Goal: Information Seeking & Learning: Learn about a topic

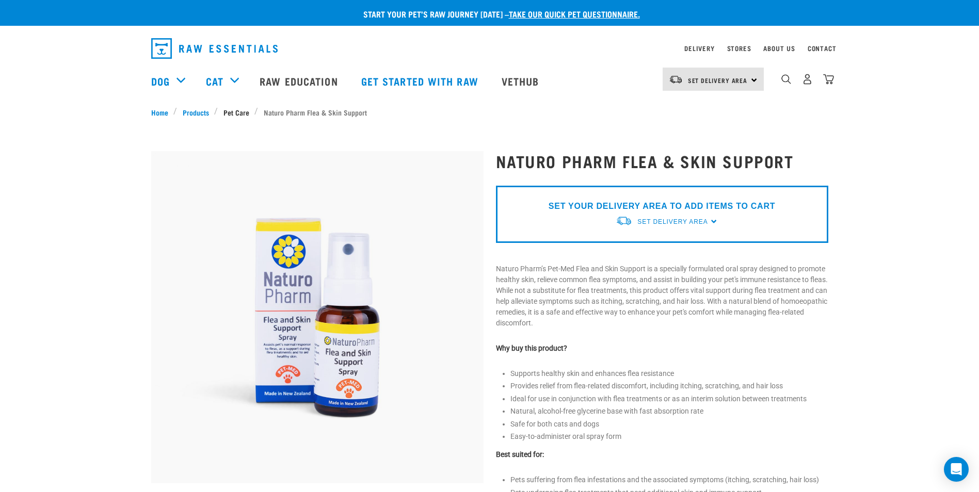
click at [237, 112] on link "Pet Care" at bounding box center [236, 112] width 37 height 11
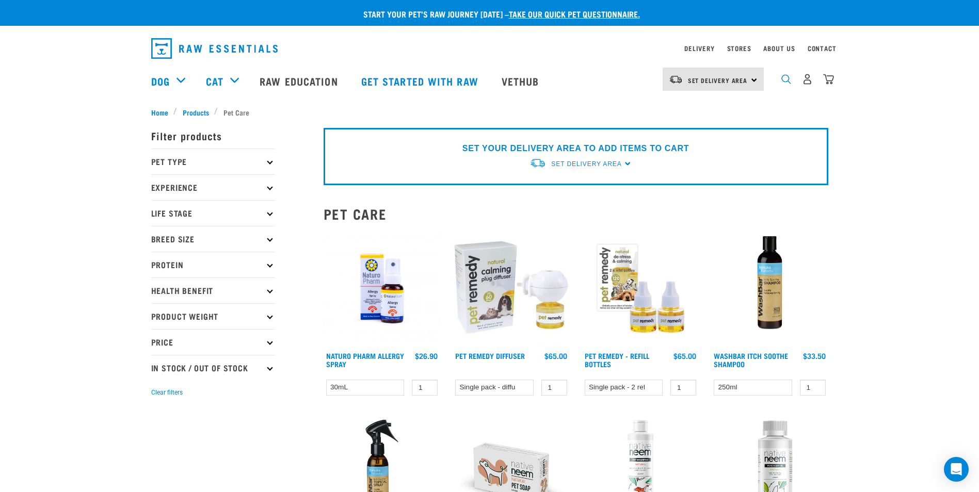
click at [786, 84] on img "dropdown navigation" at bounding box center [787, 79] width 10 height 10
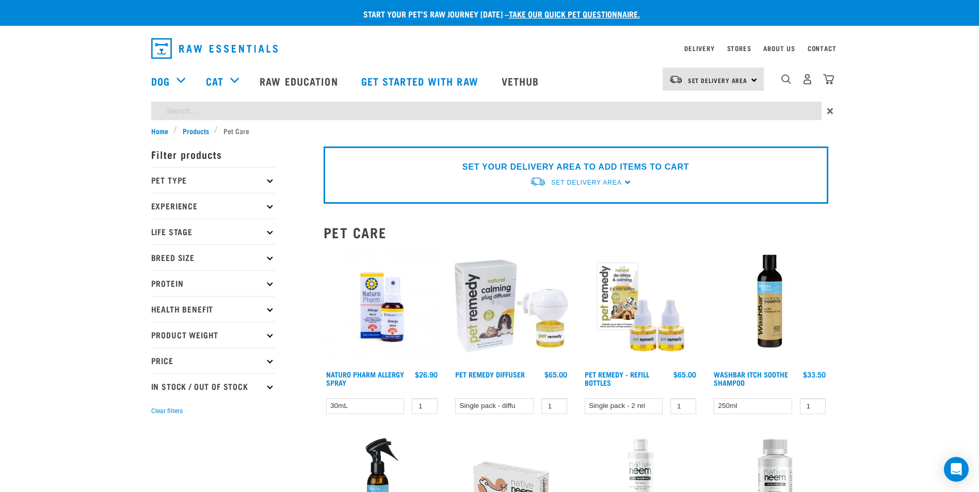
click at [410, 108] on input "search" at bounding box center [486, 111] width 671 height 19
type input "natural fkea"
click at [345, 108] on input "natural fkea" at bounding box center [486, 111] width 671 height 19
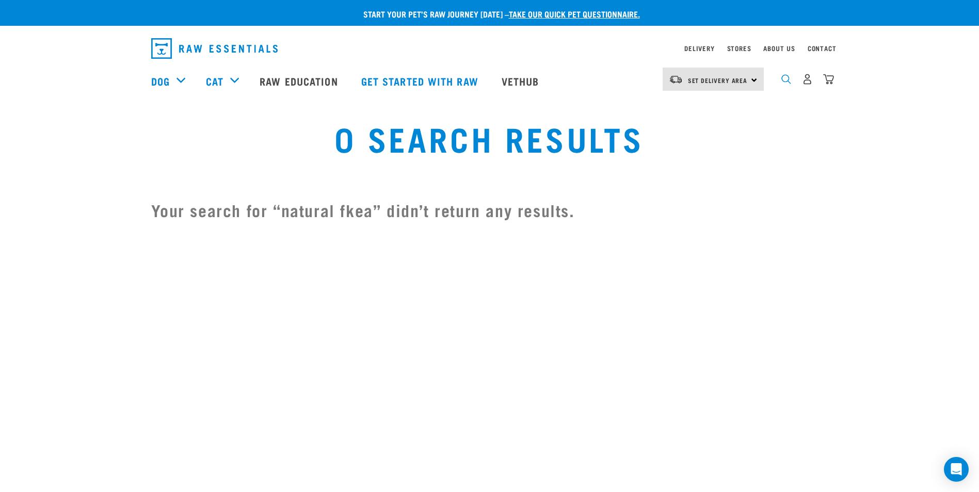
click at [788, 82] on img "dropdown navigation" at bounding box center [787, 79] width 10 height 10
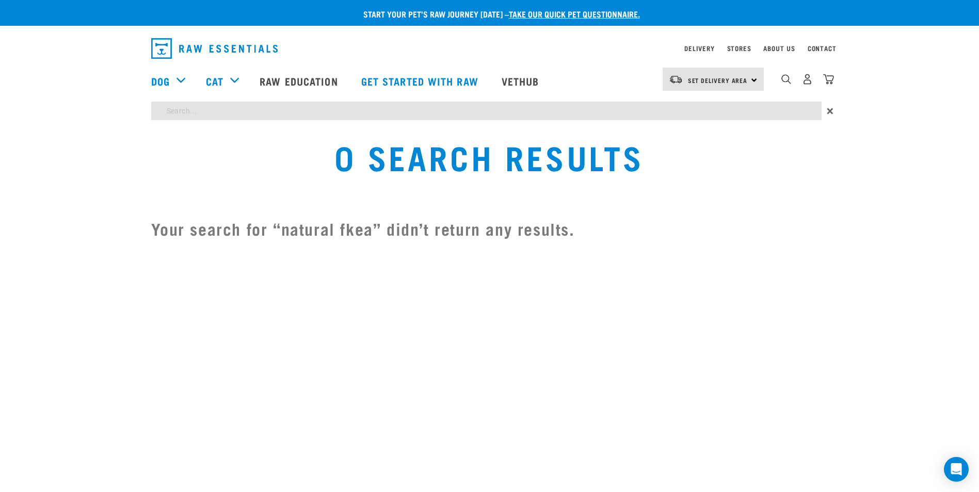
click at [664, 116] on input "search" at bounding box center [486, 111] width 671 height 19
type input "natural flea"
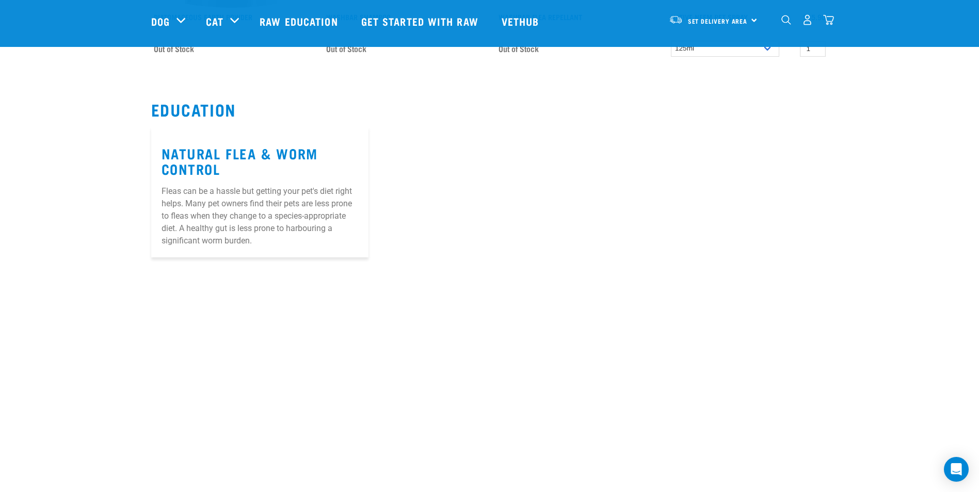
scroll to position [310, 0]
click at [311, 152] on link "Natural Flea & Worm Control" at bounding box center [240, 161] width 156 height 24
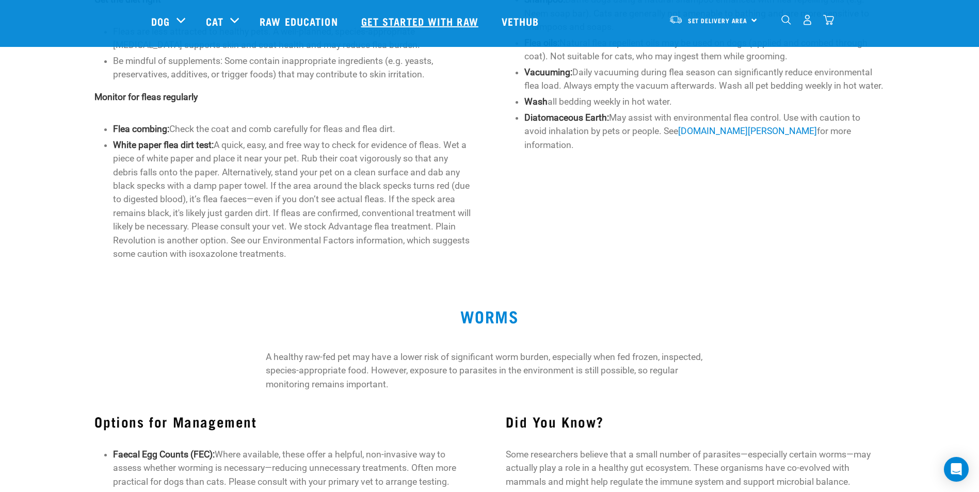
scroll to position [258, 0]
